Goal: Information Seeking & Learning: Compare options

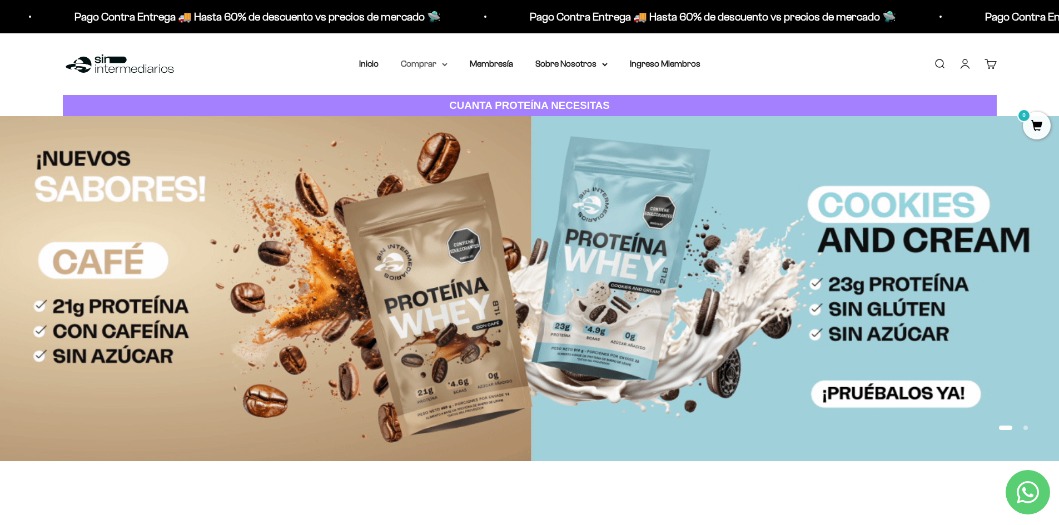
click at [444, 66] on icon at bounding box center [445, 65] width 6 height 4
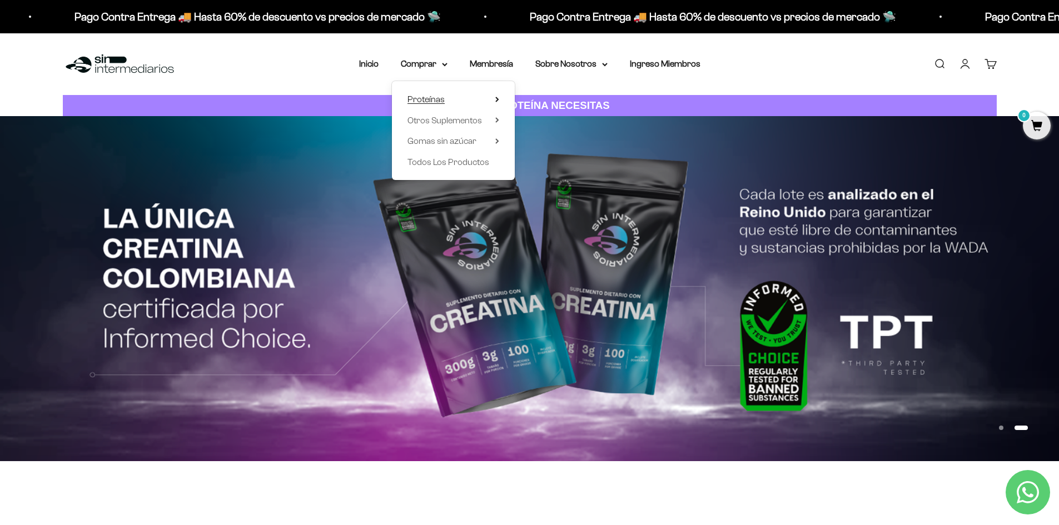
click at [445, 103] on summary "Proteínas" at bounding box center [453, 99] width 92 height 14
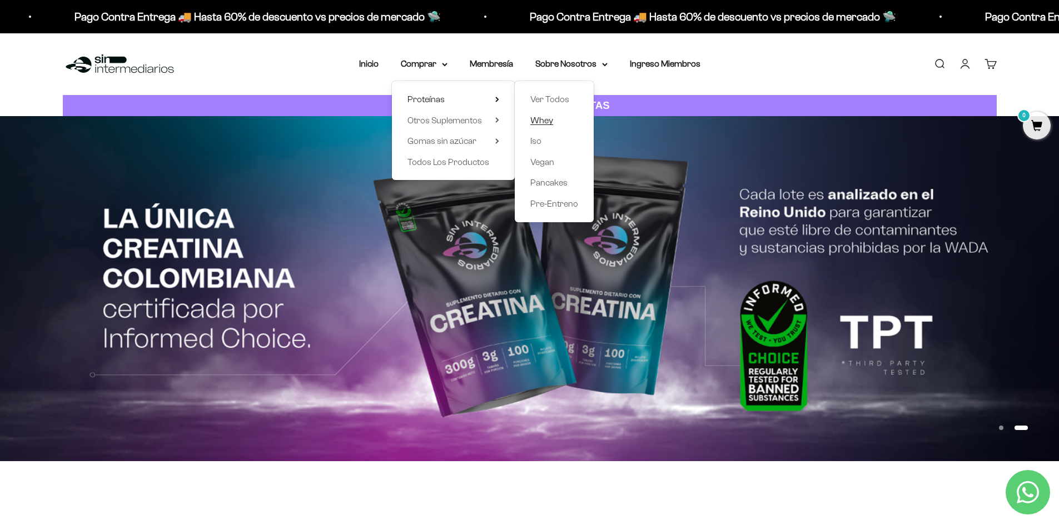
click at [538, 121] on span "Whey" at bounding box center [541, 120] width 23 height 9
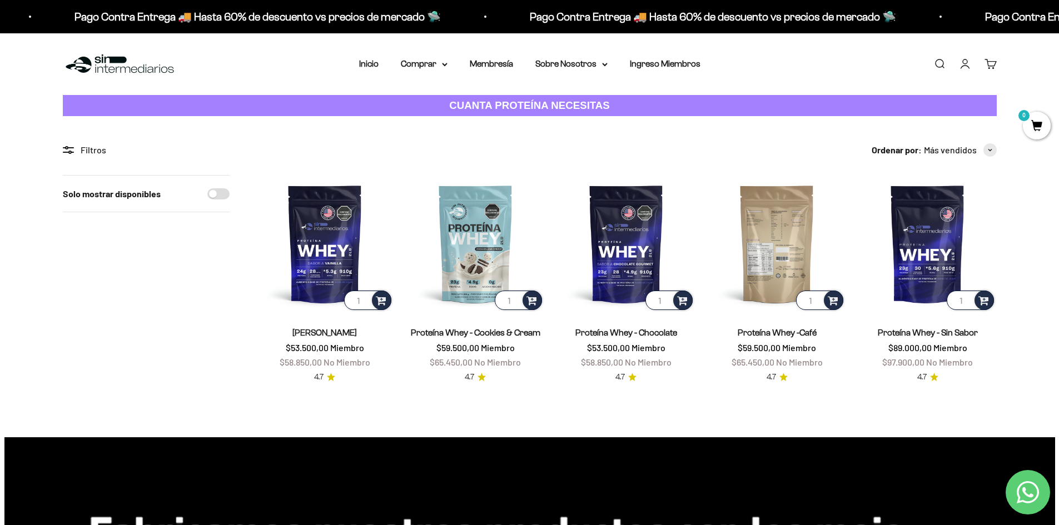
click at [781, 246] on img at bounding box center [776, 243] width 137 height 137
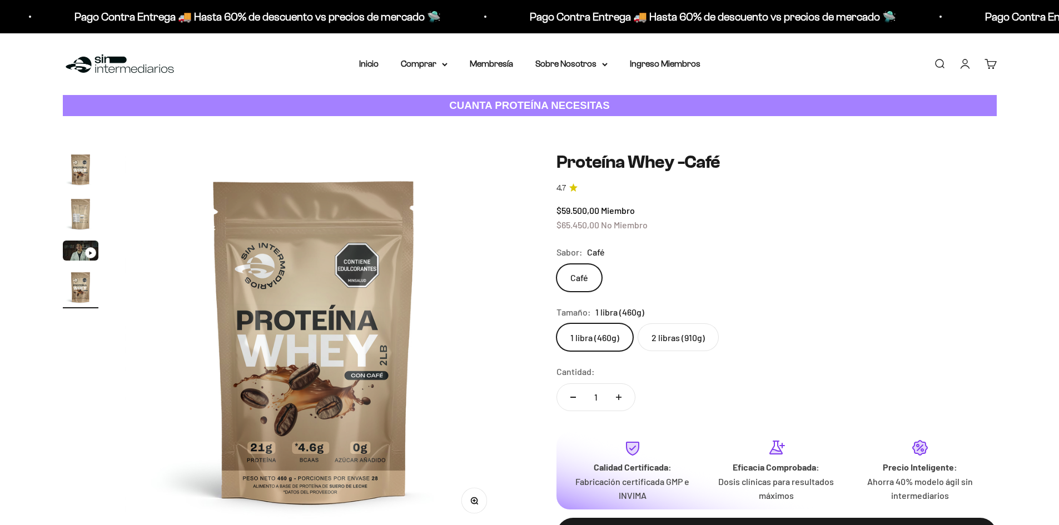
scroll to position [0, 1174]
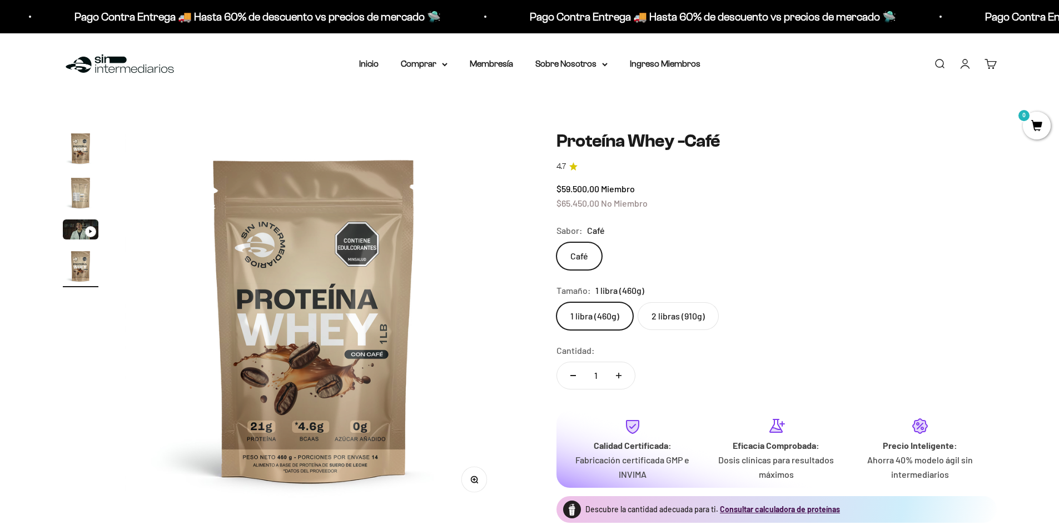
click at [665, 320] on label "2 libras (910g)" at bounding box center [678, 316] width 81 height 28
click at [556, 302] on input "2 libras (910g)" at bounding box center [556, 302] width 1 height 1
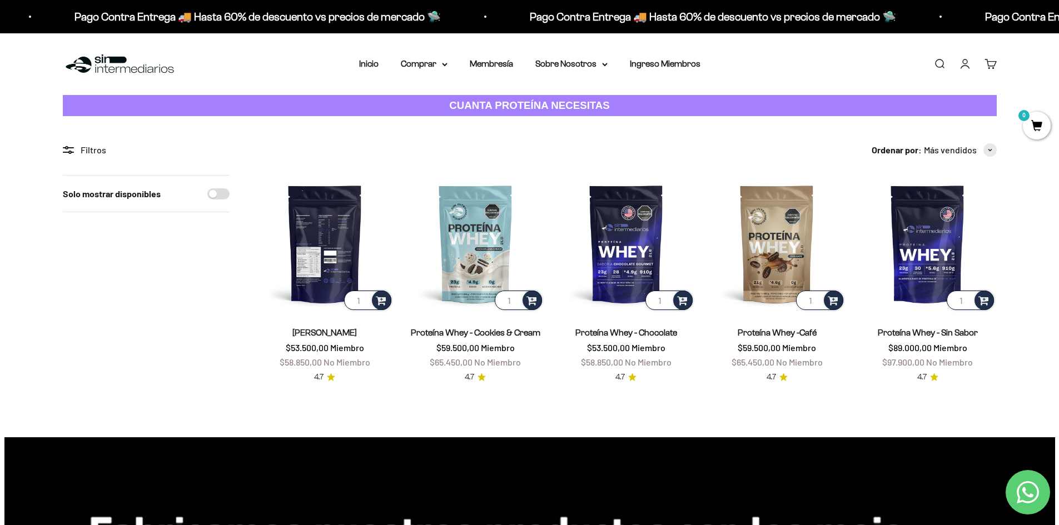
click at [326, 242] on img at bounding box center [324, 243] width 137 height 137
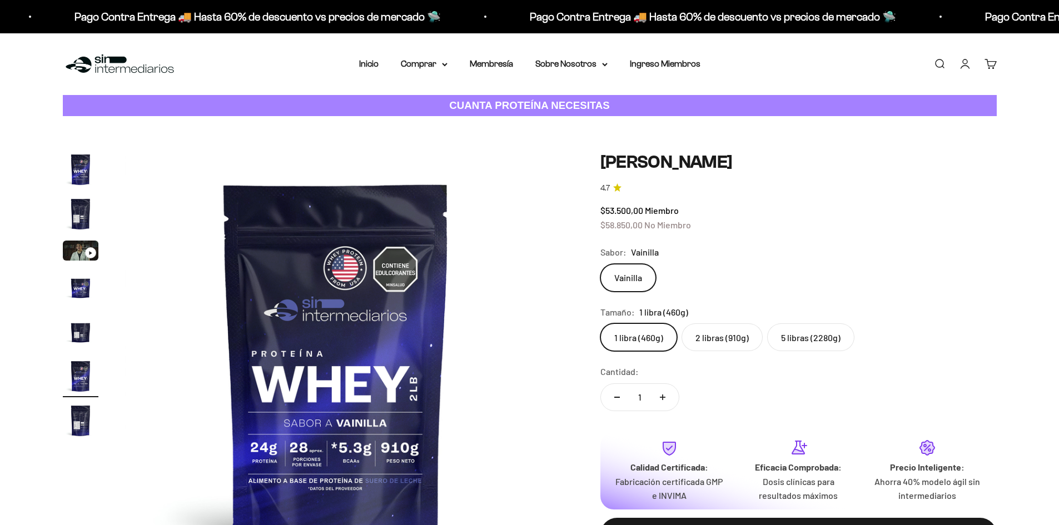
scroll to position [0, 2177]
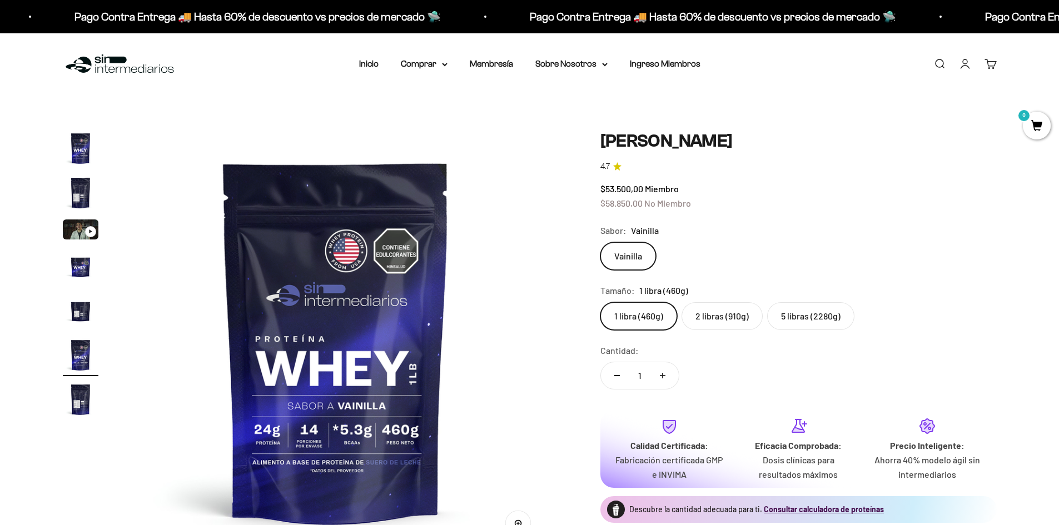
click at [717, 320] on label "2 libras (910g)" at bounding box center [722, 316] width 81 height 28
click at [600, 302] on input "2 libras (910g)" at bounding box center [600, 302] width 1 height 1
